Goal: Task Accomplishment & Management: Manage account settings

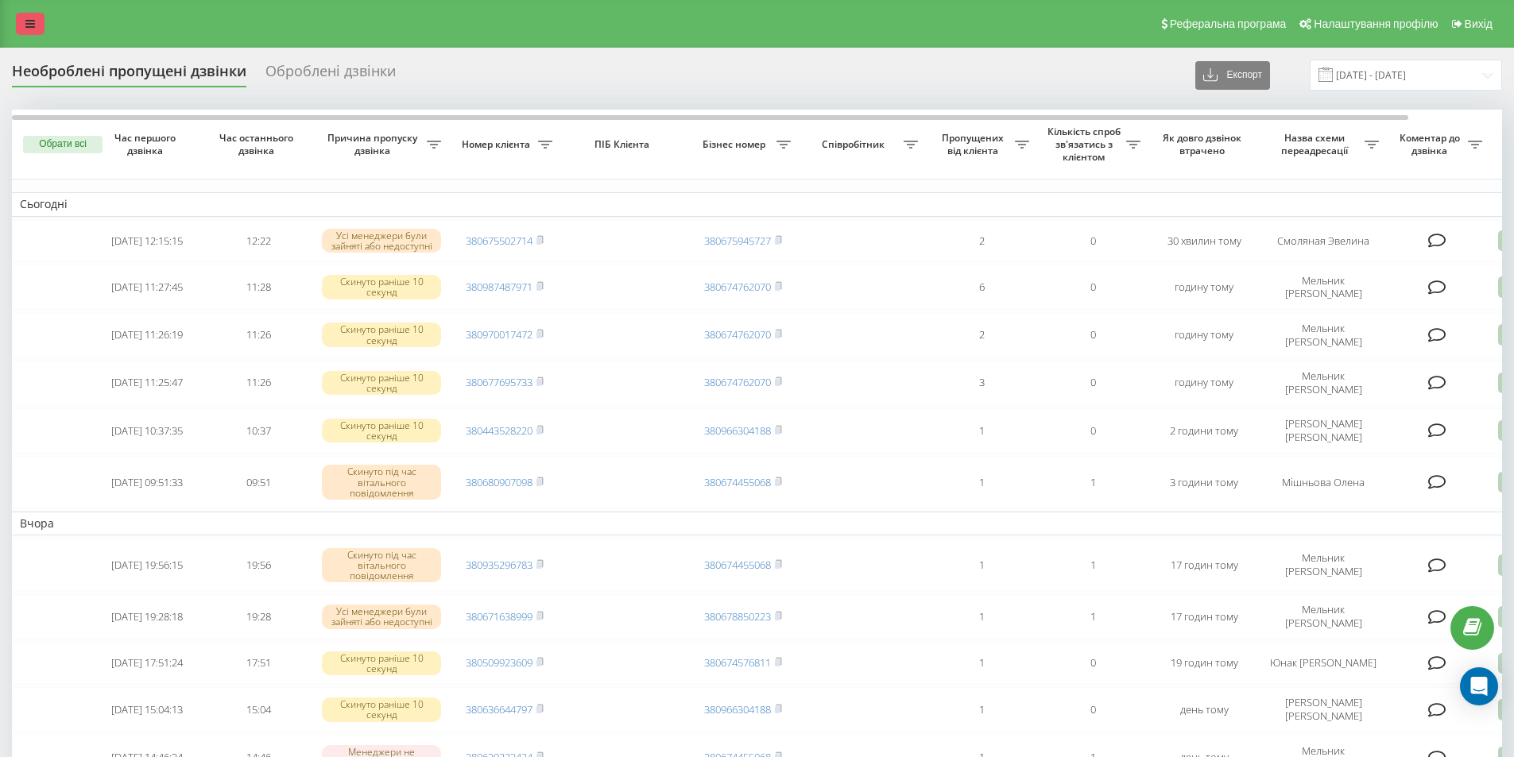
click at [25, 20] on icon at bounding box center [30, 23] width 10 height 11
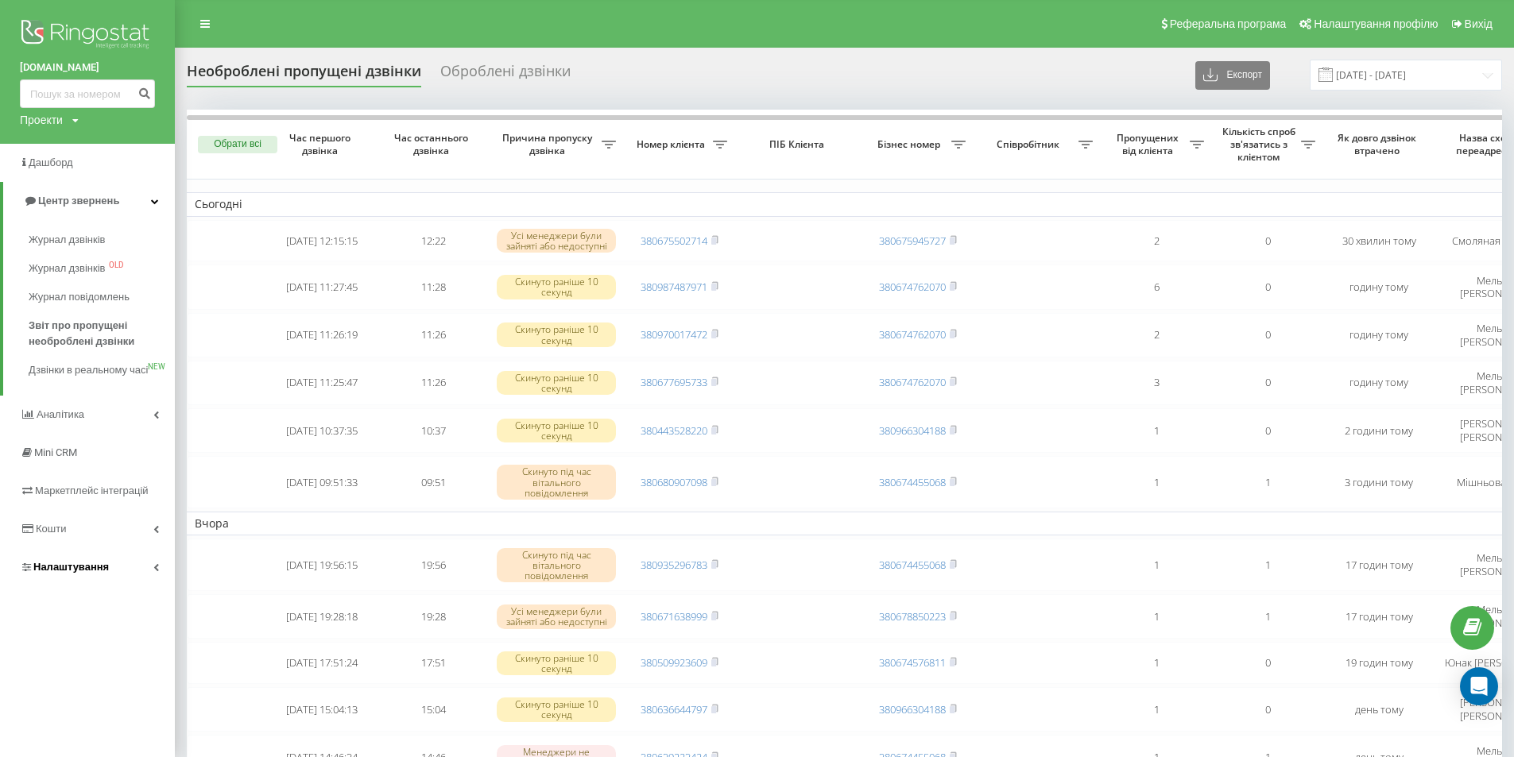
click at [63, 573] on span "Налаштування" at bounding box center [70, 567] width 75 height 12
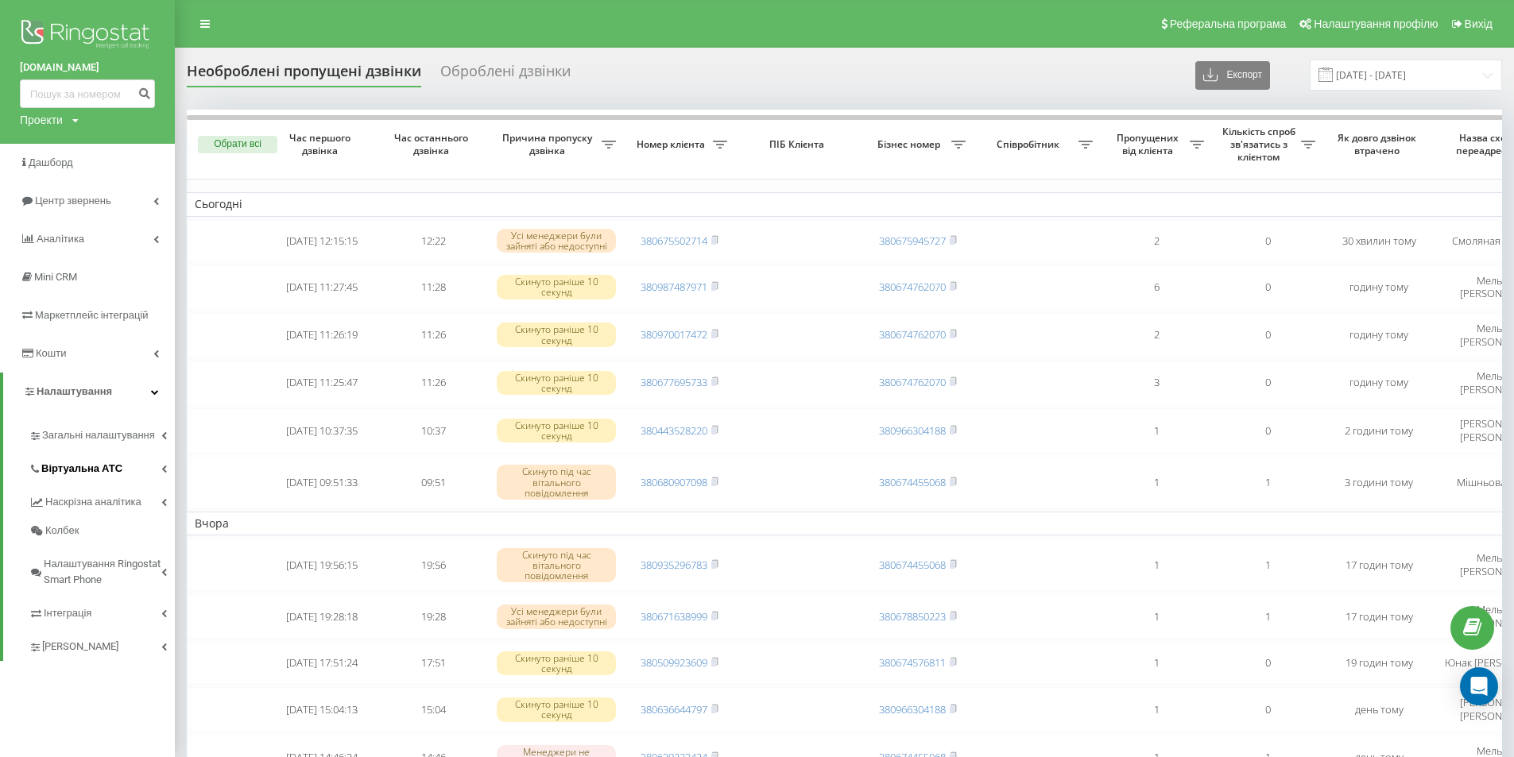
click at [78, 469] on span "Віртуальна АТС" at bounding box center [81, 469] width 81 height 16
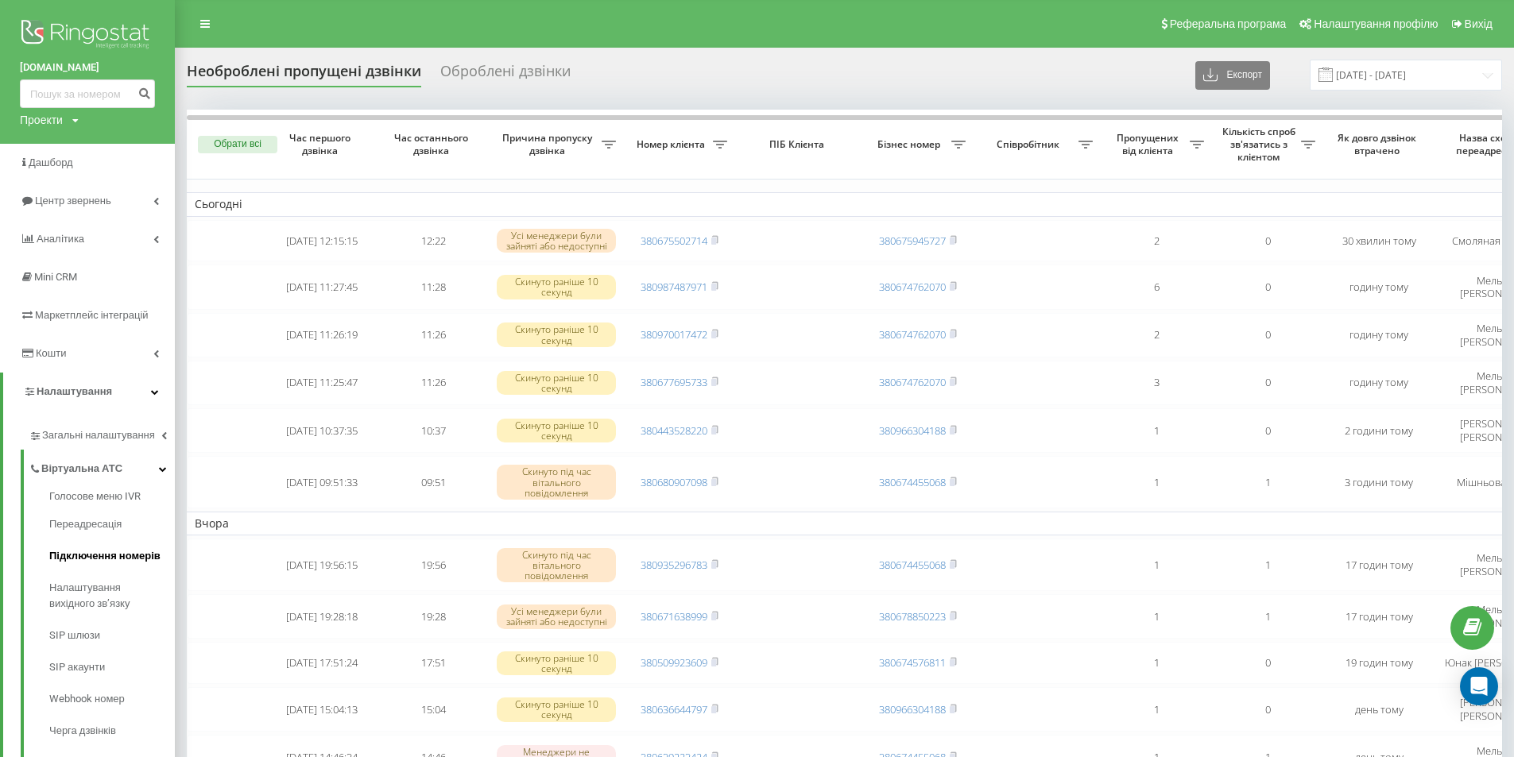
click at [81, 556] on span "Підключення номерів" at bounding box center [104, 556] width 111 height 16
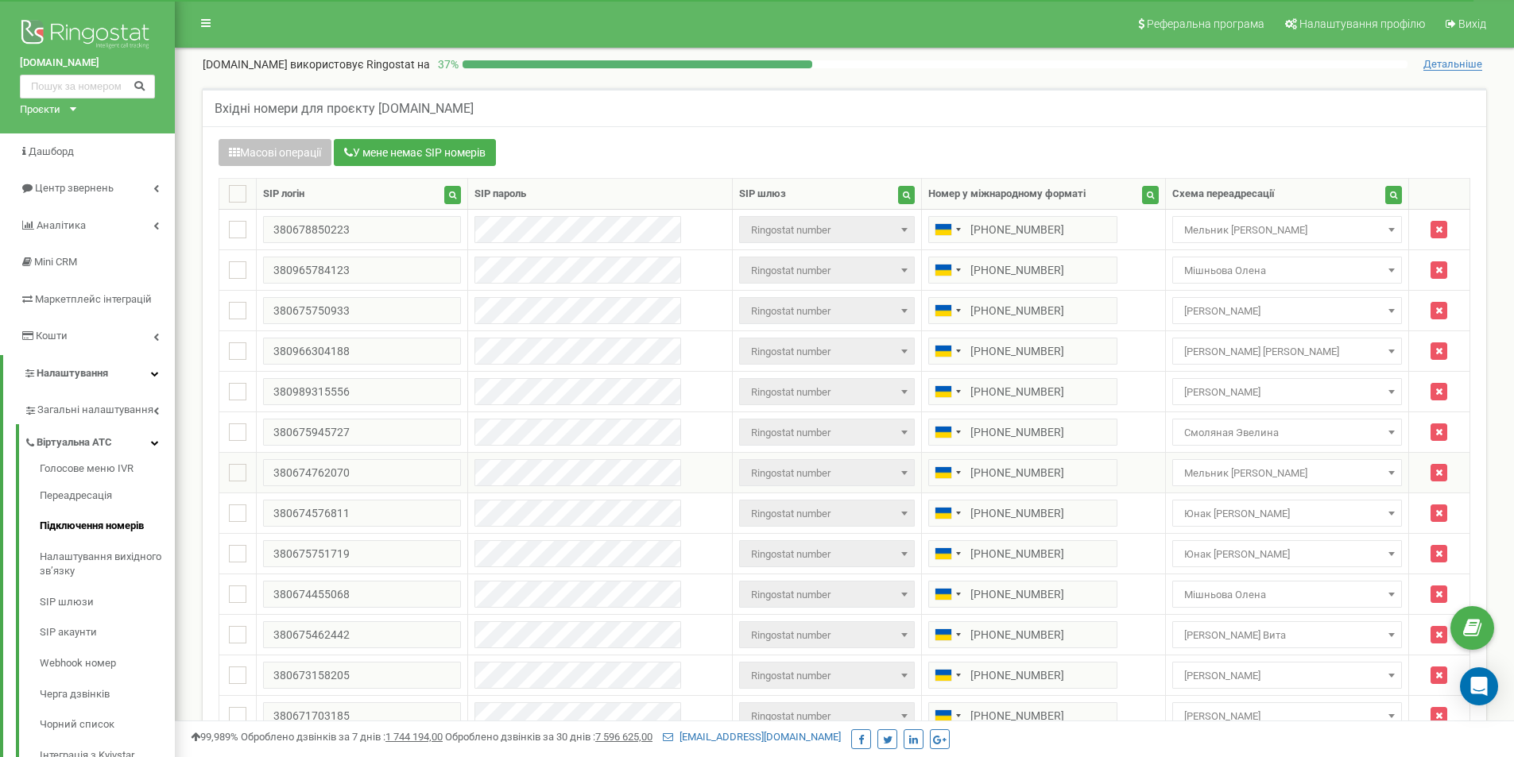
click at [1383, 470] on span at bounding box center [1391, 472] width 16 height 21
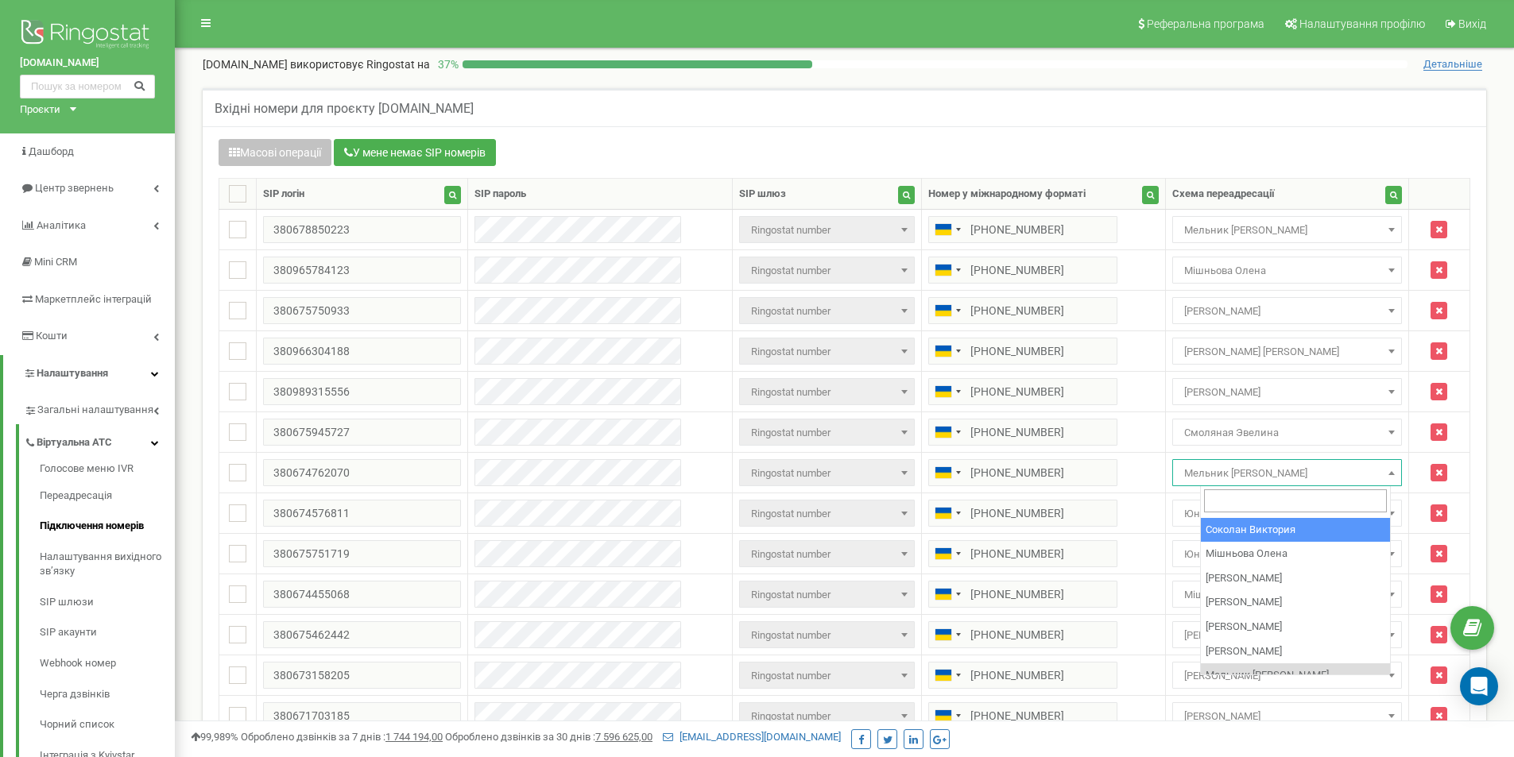
select select "102067"
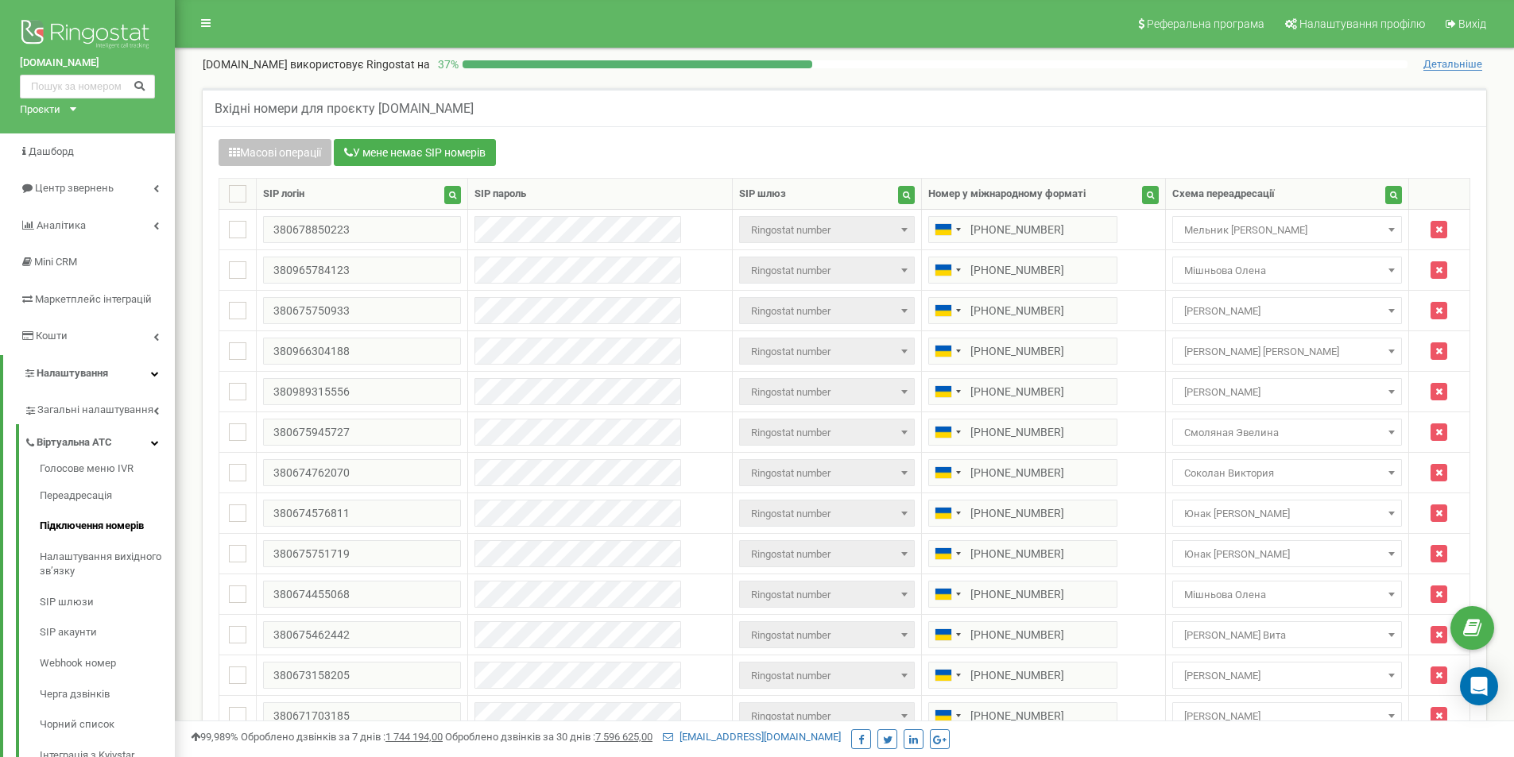
click at [792, 83] on div "Вхідні номери для проєкту richhome.com.ua Масові операції У мене немає SIP номе…" at bounding box center [844, 550] width 1315 height 956
click at [1388, 471] on b at bounding box center [1391, 473] width 6 height 4
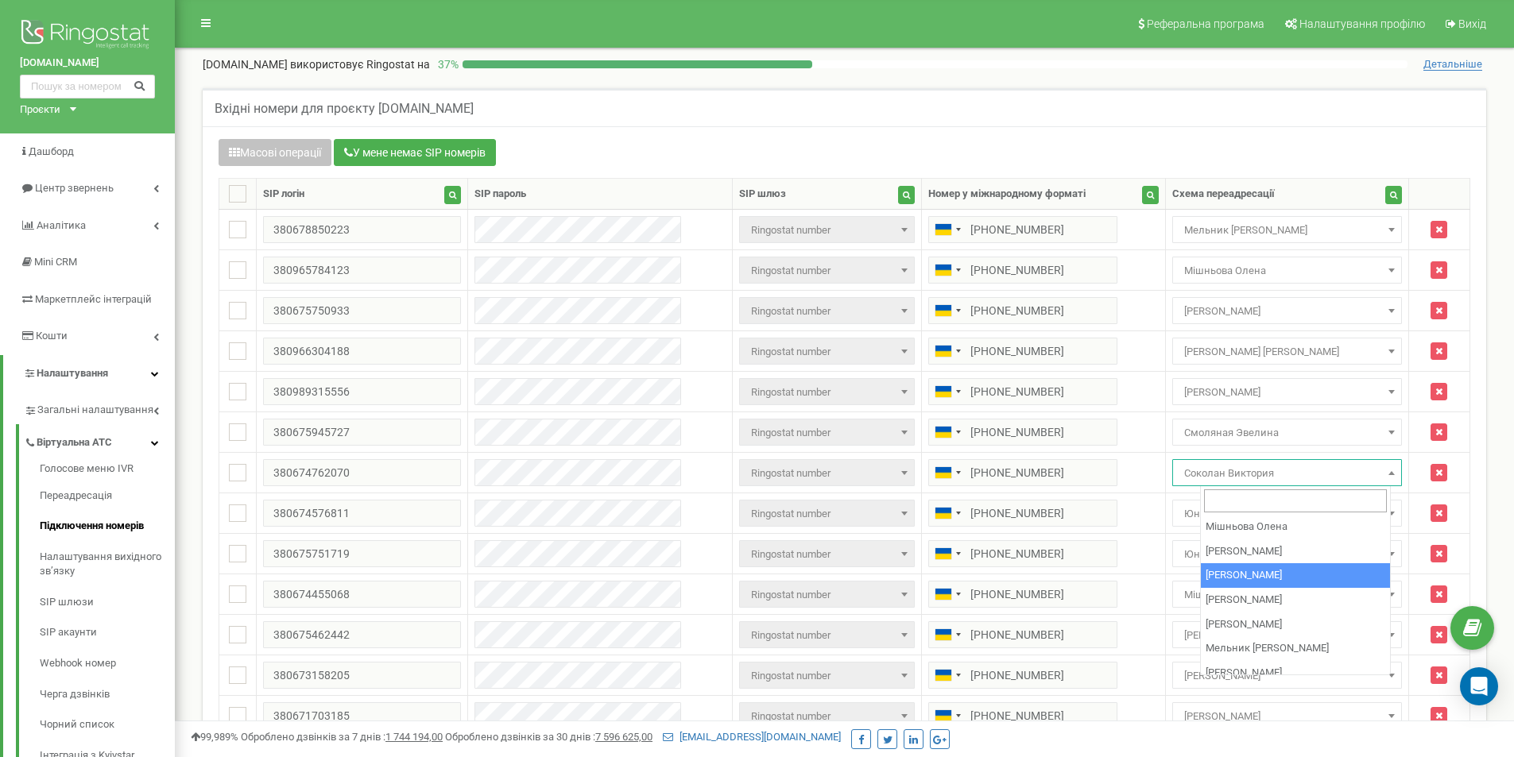
scroll to position [302, 0]
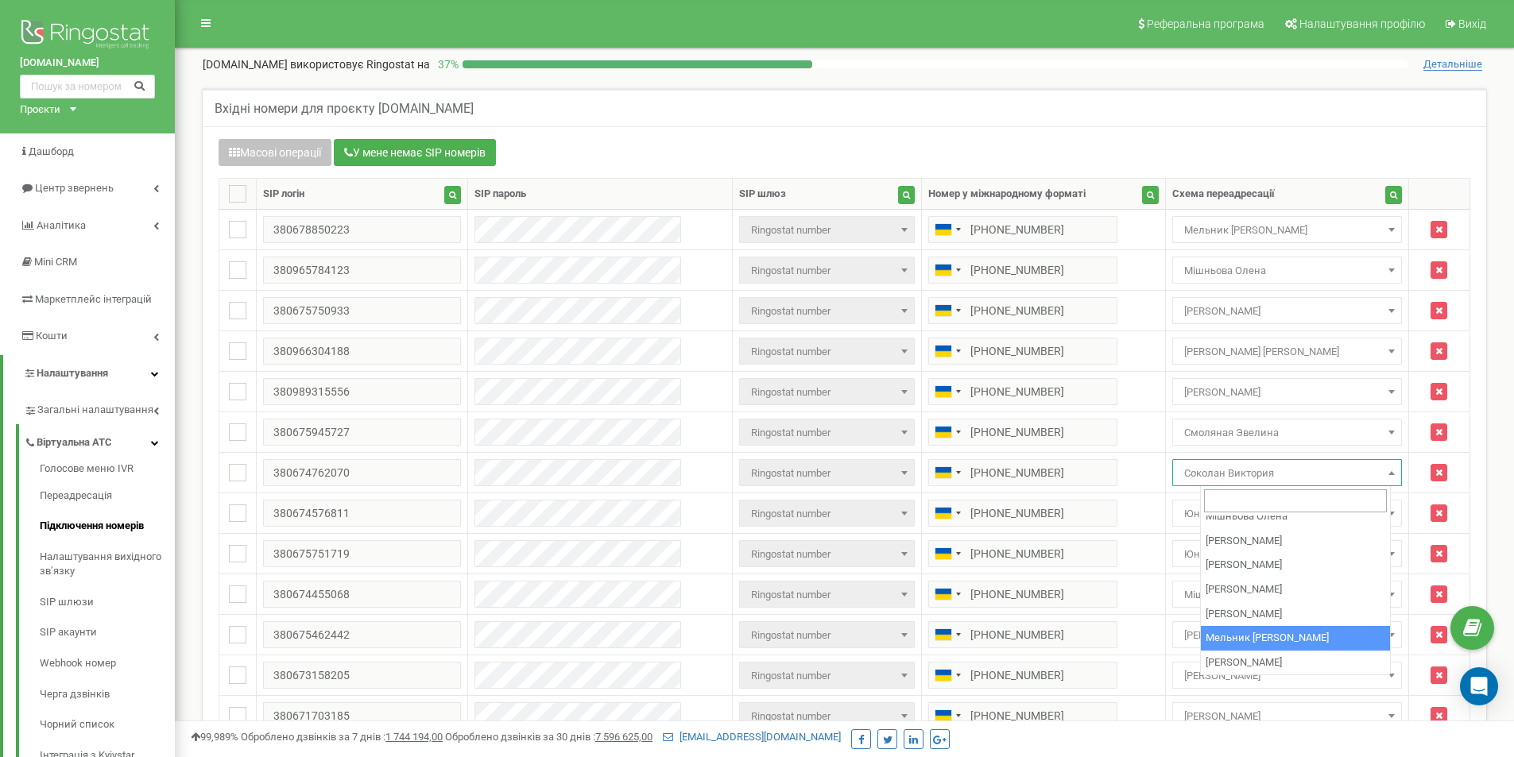
select select "219066"
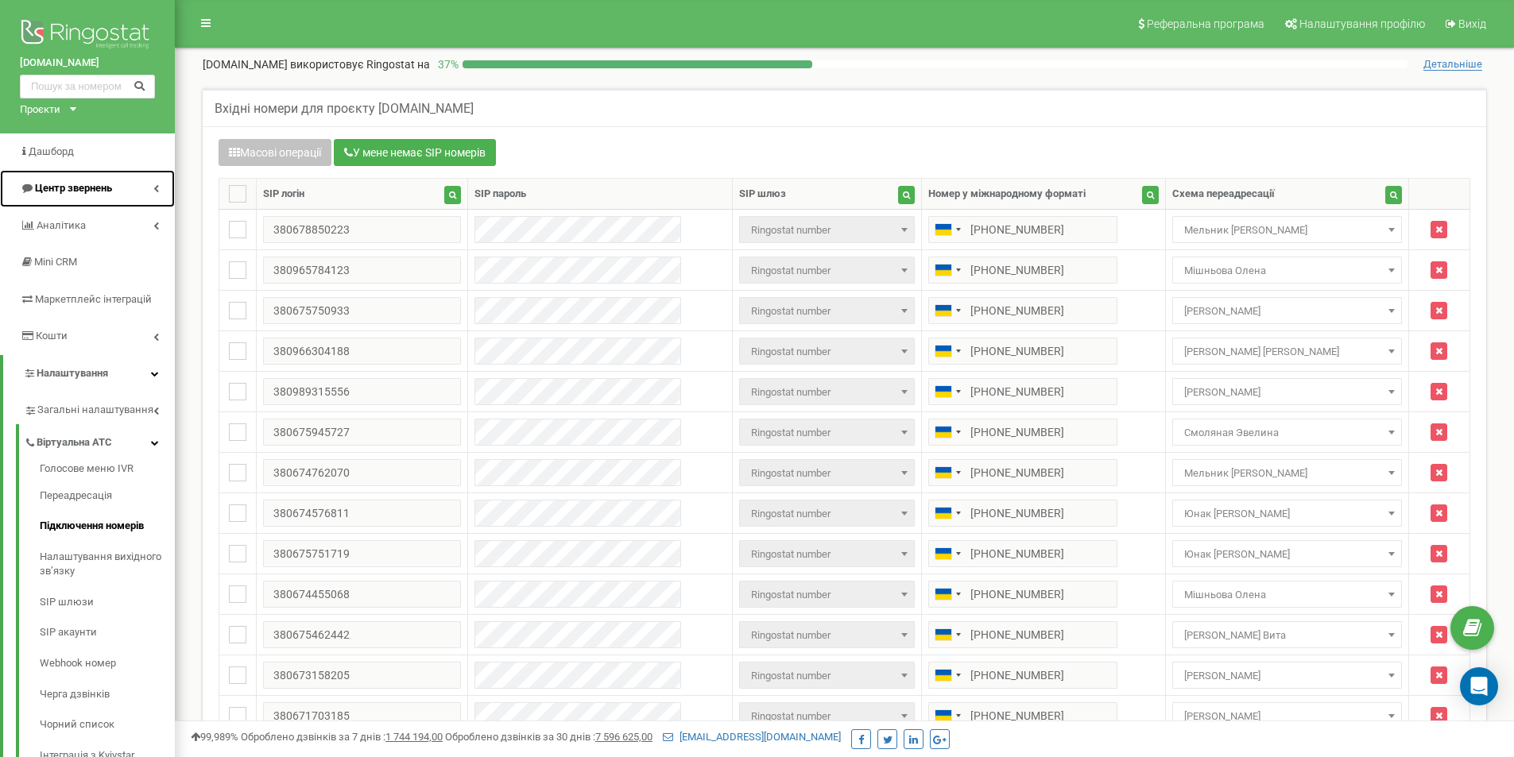
click at [116, 190] on link "Центр звернень" at bounding box center [87, 188] width 175 height 37
click at [112, 190] on span "Центр звернень" at bounding box center [73, 188] width 77 height 12
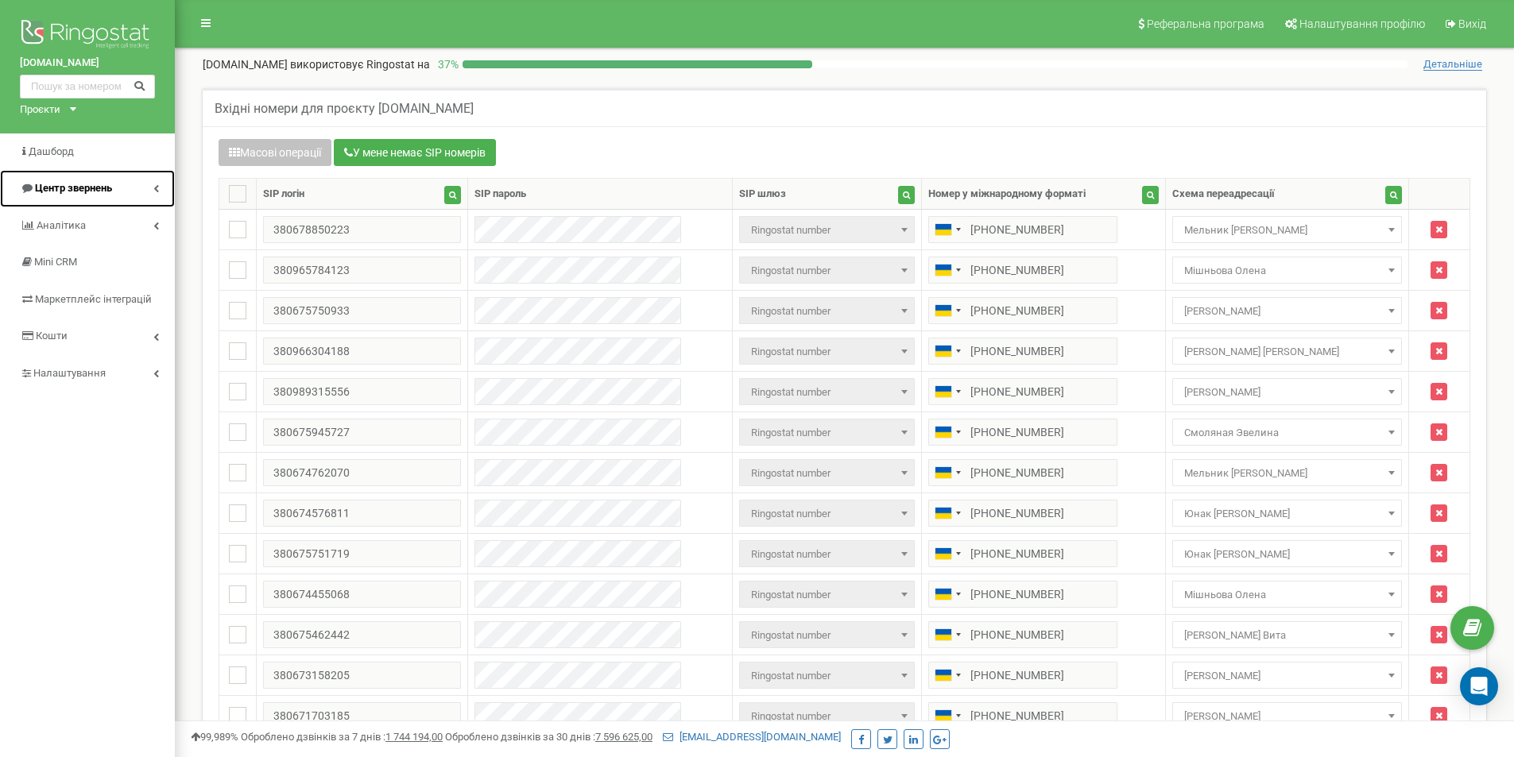
click at [66, 190] on span "Центр звернень" at bounding box center [73, 188] width 77 height 12
click at [59, 194] on span "Центр звернень" at bounding box center [73, 188] width 77 height 12
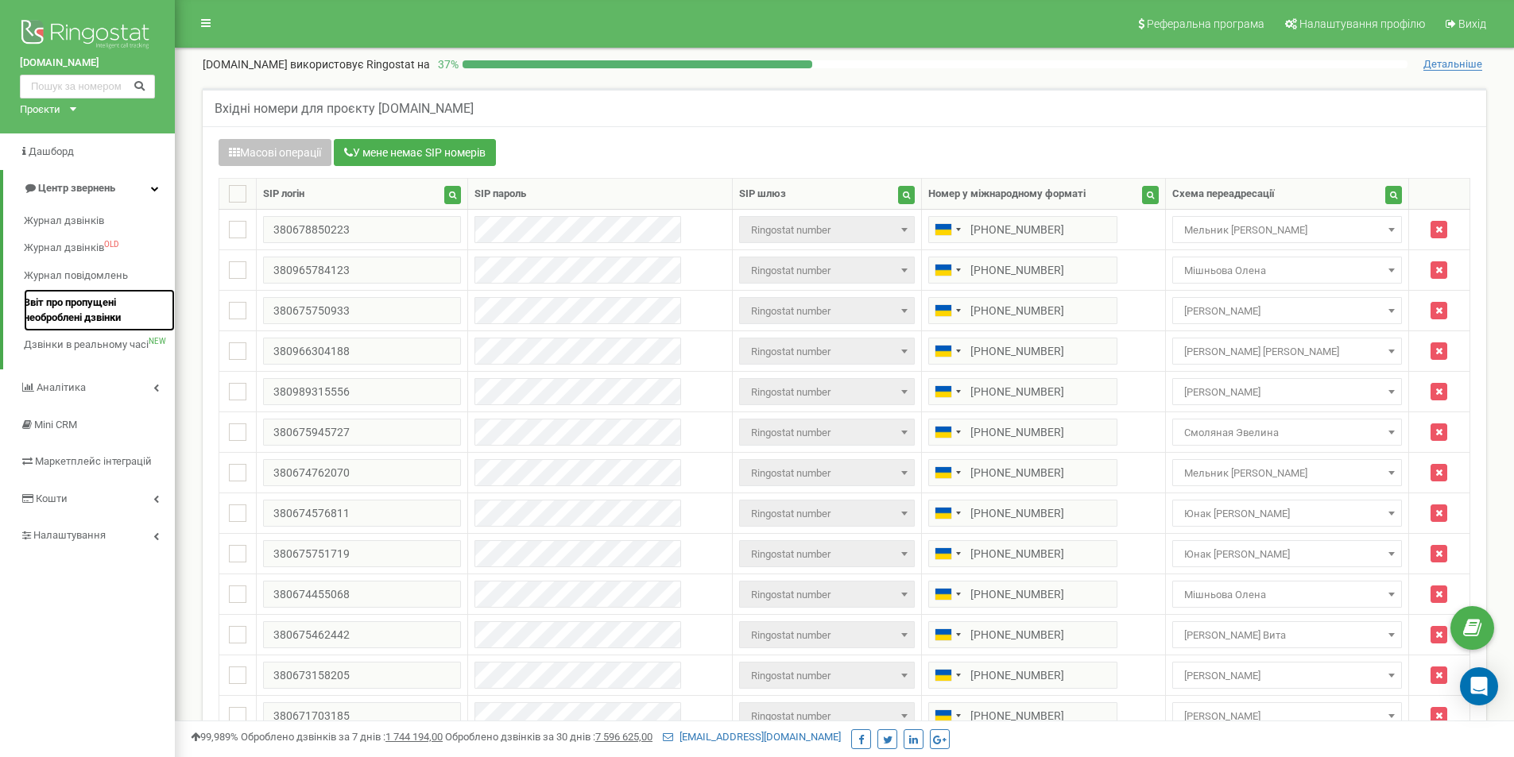
click at [59, 303] on span "Звіт про пропущені необроблені дзвінки" at bounding box center [95, 310] width 143 height 29
